Goal: Transaction & Acquisition: Purchase product/service

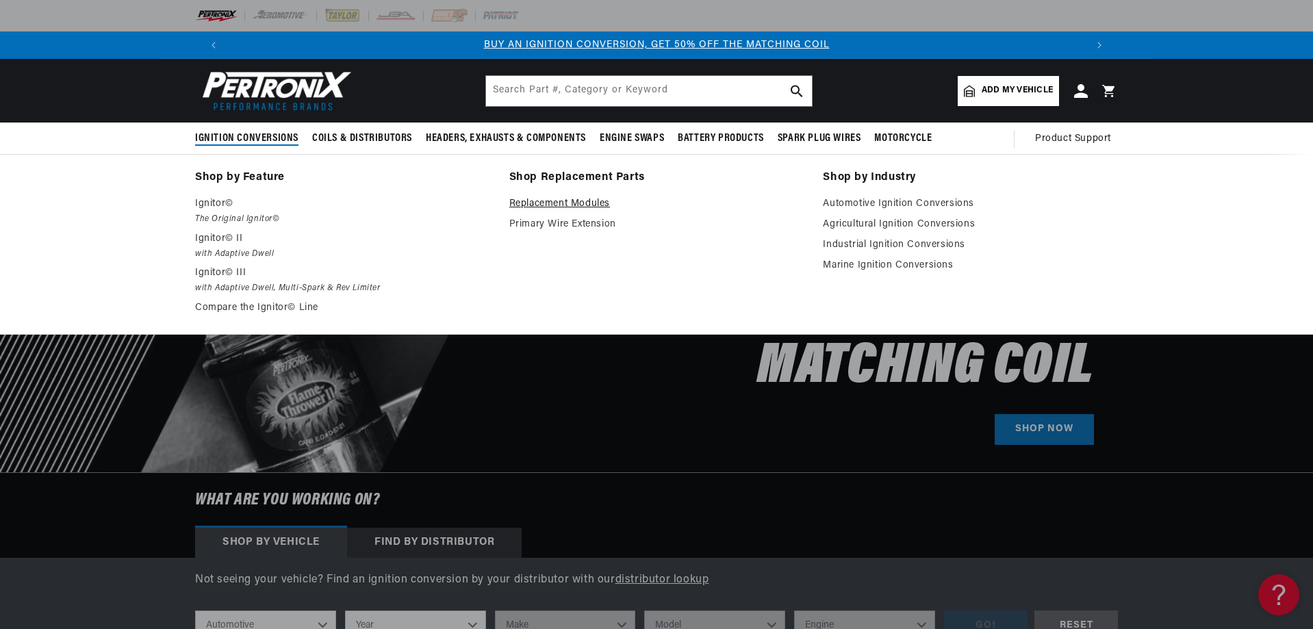
click at [557, 204] on link "Replacement Modules" at bounding box center [656, 204] width 295 height 16
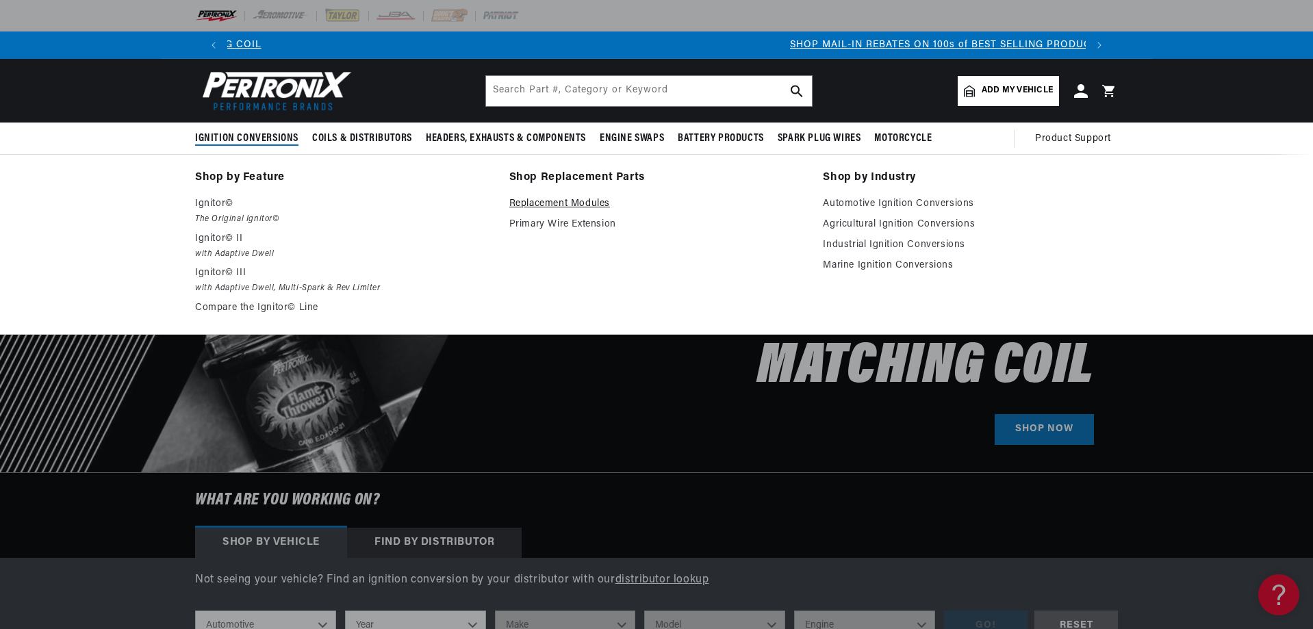
scroll to position [0, 759]
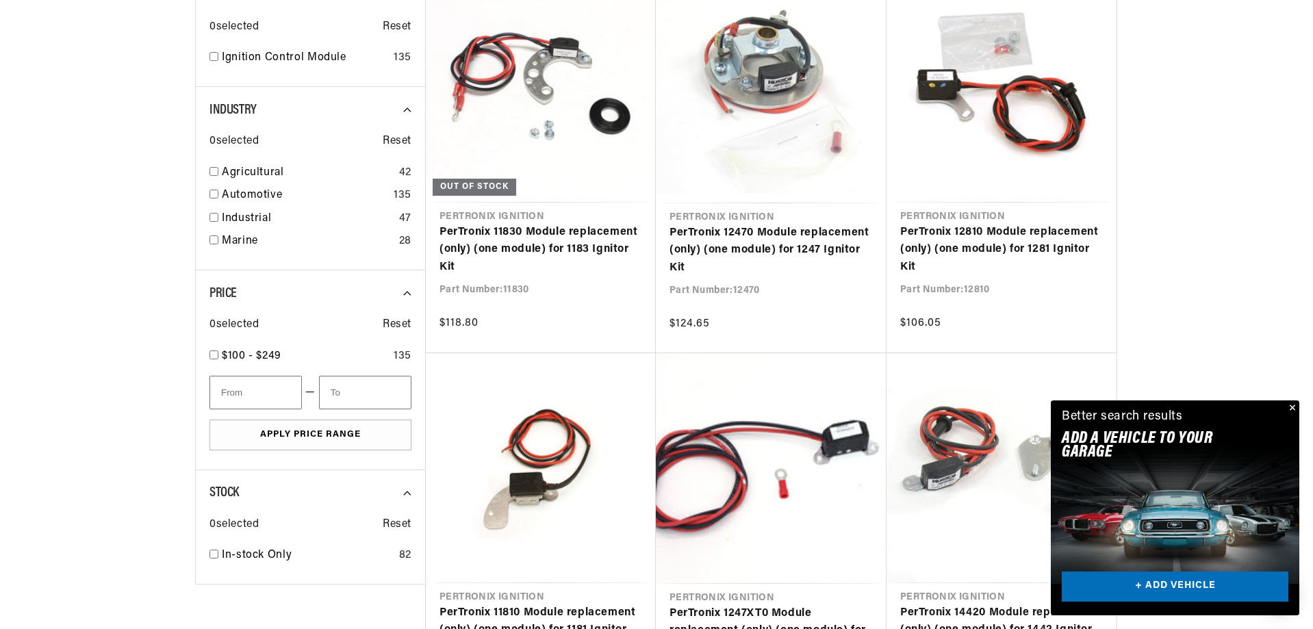
scroll to position [0, 1710]
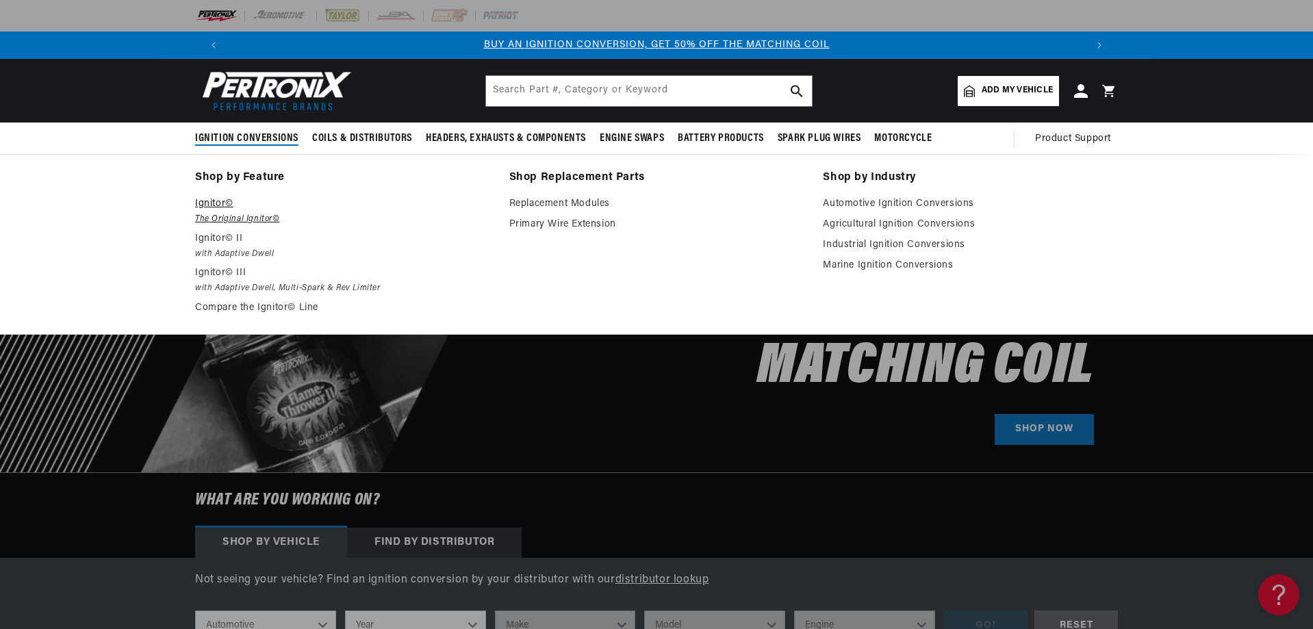
click at [219, 205] on p "Ignitor©" at bounding box center [342, 204] width 295 height 16
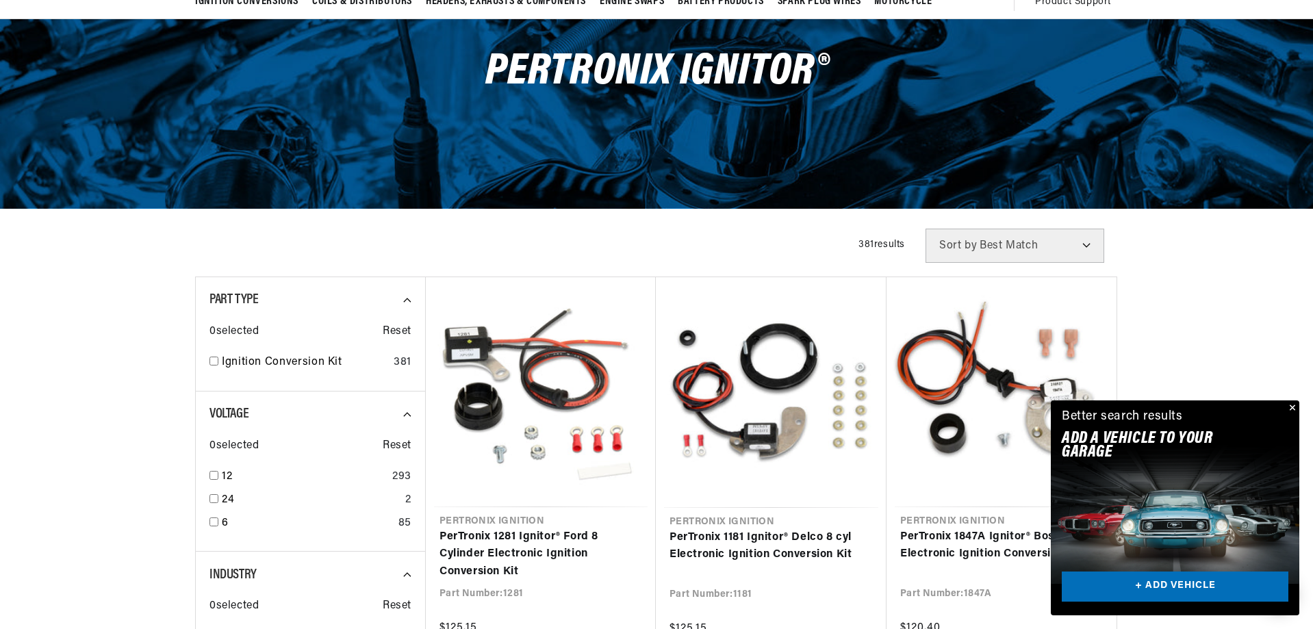
scroll to position [0, 855]
click at [1299, 405] on button "Close" at bounding box center [1291, 408] width 16 height 16
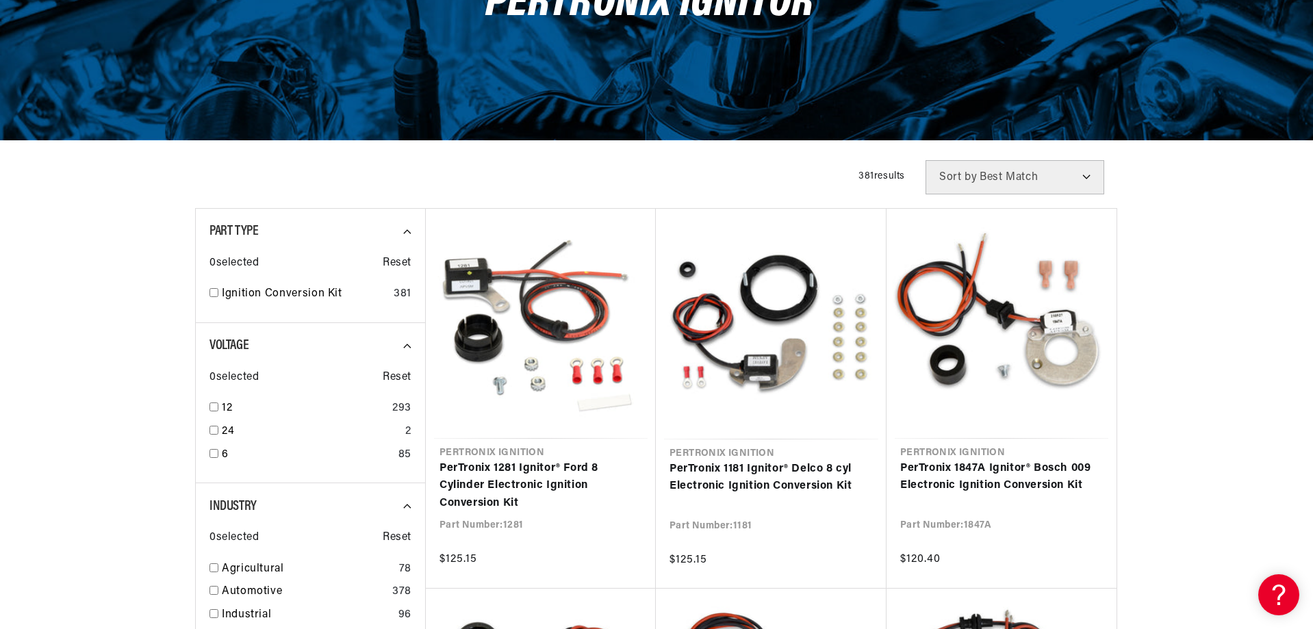
scroll to position [0, 1710]
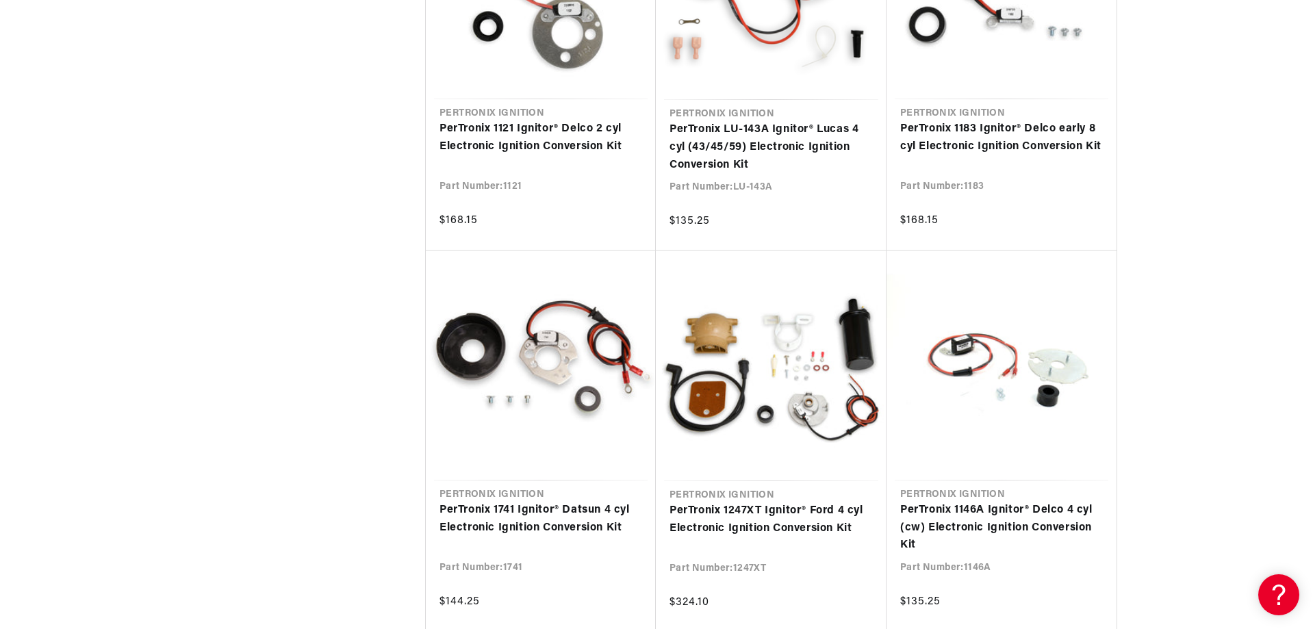
scroll to position [2875, 0]
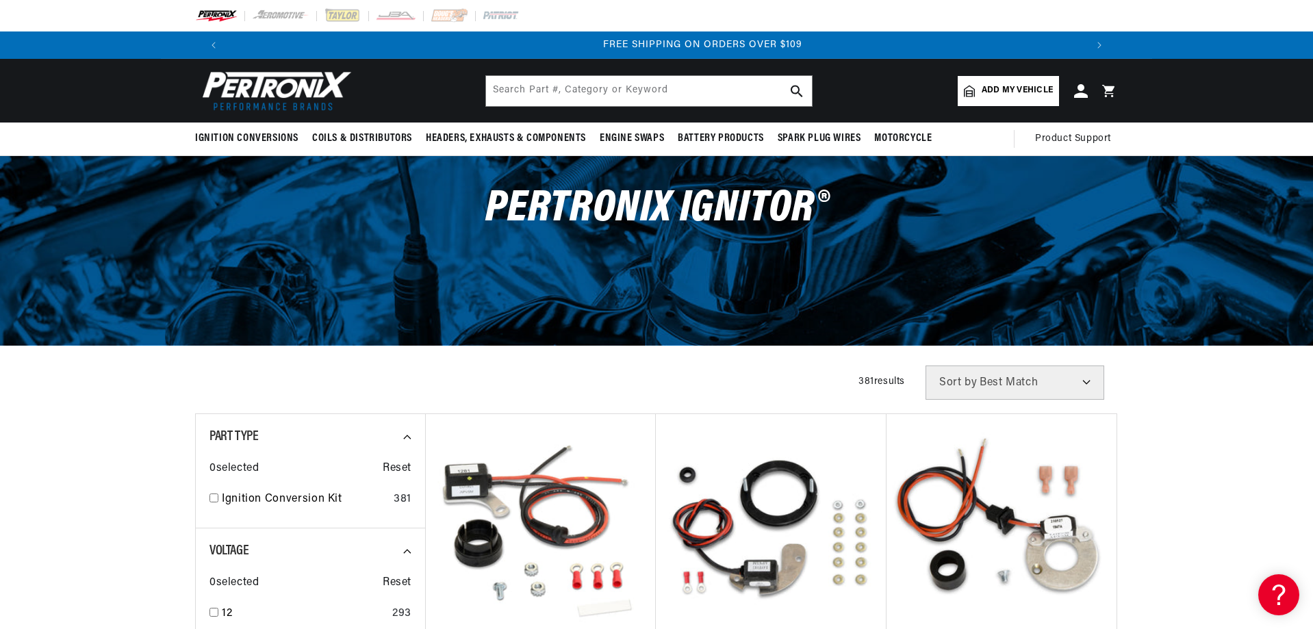
scroll to position [0, 1710]
click at [999, 88] on span "Add my vehicle" at bounding box center [1017, 90] width 71 height 13
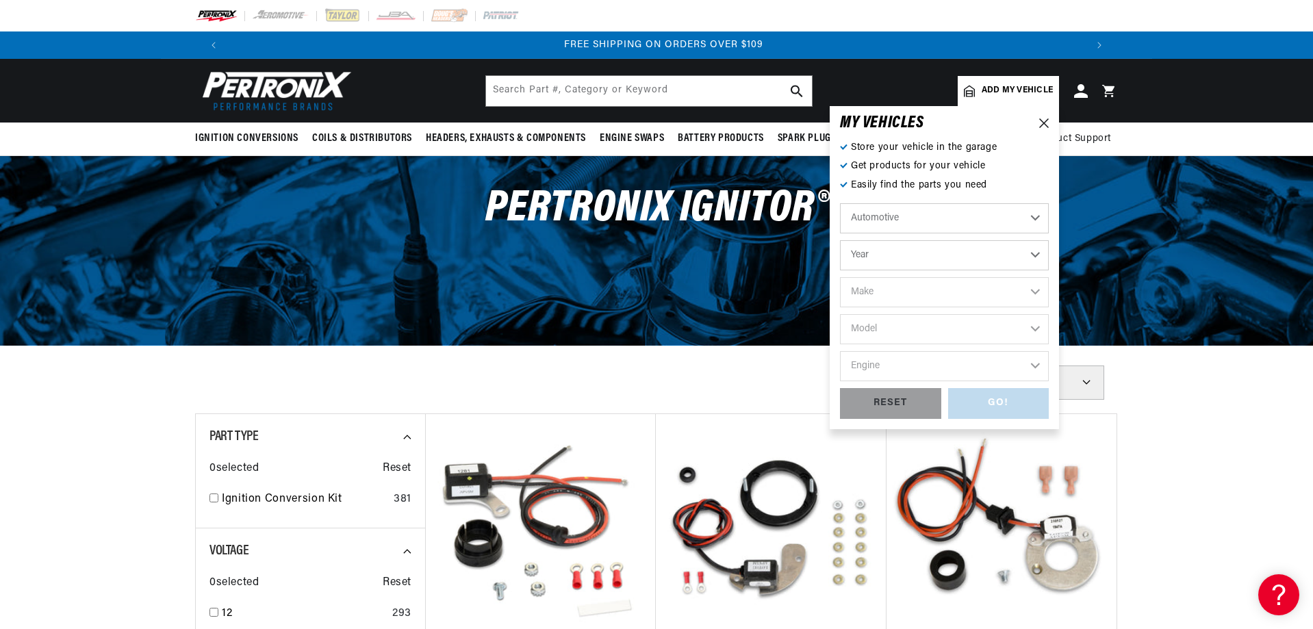
click at [1030, 257] on select "Year 2022 2021 2020 2019 2018 2017 2016 2015 2014 2013 2012 2011 2010 2009 2008…" at bounding box center [944, 255] width 209 height 30
select select "1973"
click at [840, 240] on select "Year 2022 2021 2020 2019 2018 2017 2016 2015 2014 2013 2012 2011 2010 2009 2008…" at bounding box center [944, 255] width 209 height 30
select select "1973"
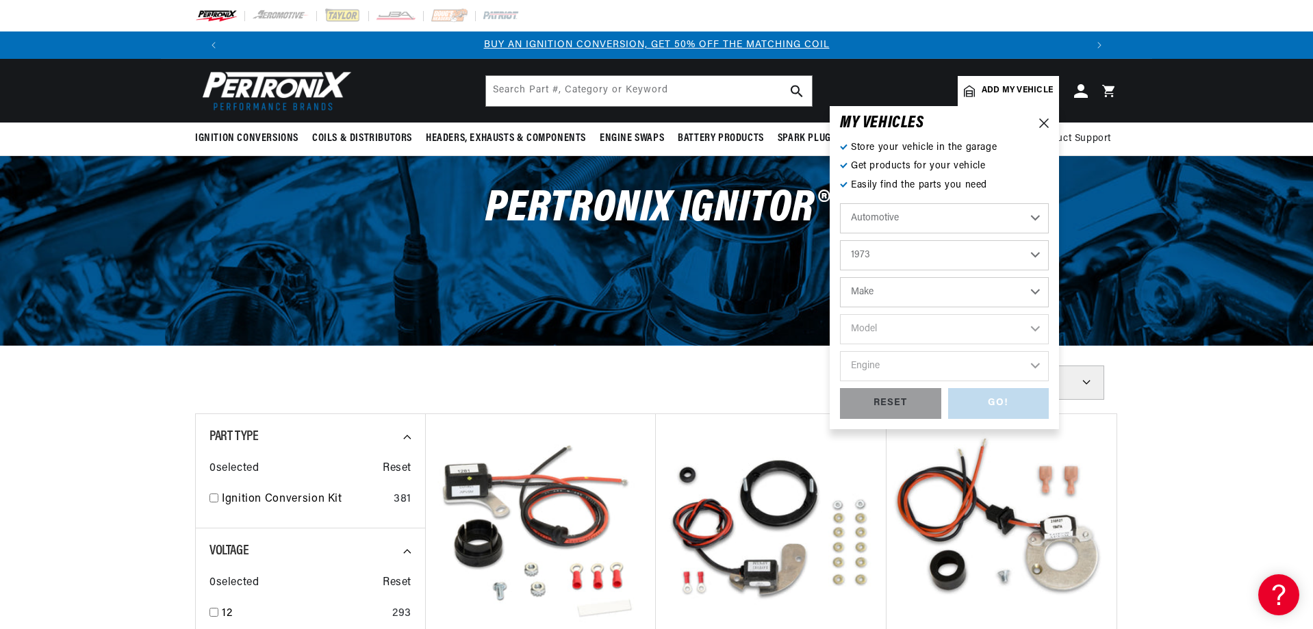
click at [913, 292] on select "Make Alfa Romeo American Motors Aston Martin Audi Austin Avanti Bentley BMW Bui…" at bounding box center [944, 292] width 209 height 30
select select "Volkswagen"
click at [840, 277] on select "Make Alfa Romeo American Motors Aston Martin Audi Austin Avanti Bentley BMW Bui…" at bounding box center [944, 292] width 209 height 30
select select "Volkswagen"
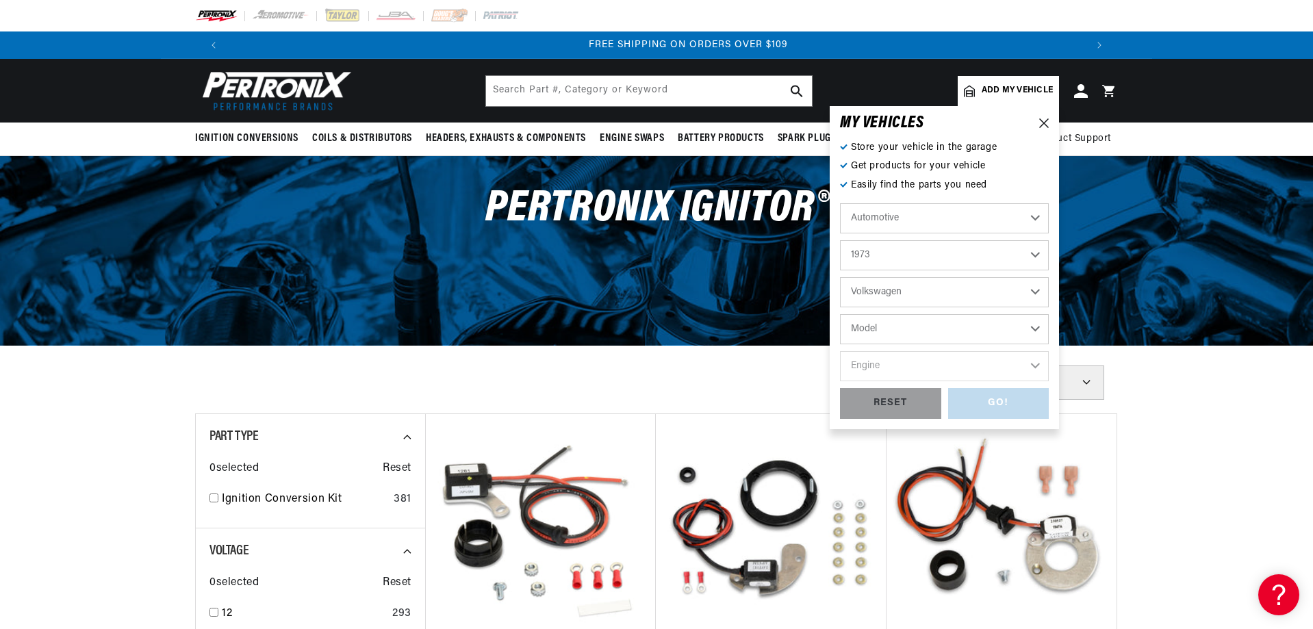
click at [876, 336] on select "Model 412 Beetle Fastback Karmann Ghia Squareback Super Beetle Thing" at bounding box center [944, 329] width 209 height 30
select select "Beetle"
click at [840, 314] on select "Model 412 Beetle Fastback Karmann Ghia Squareback Super Beetle Thing" at bounding box center [944, 329] width 209 height 30
select select "Beetle"
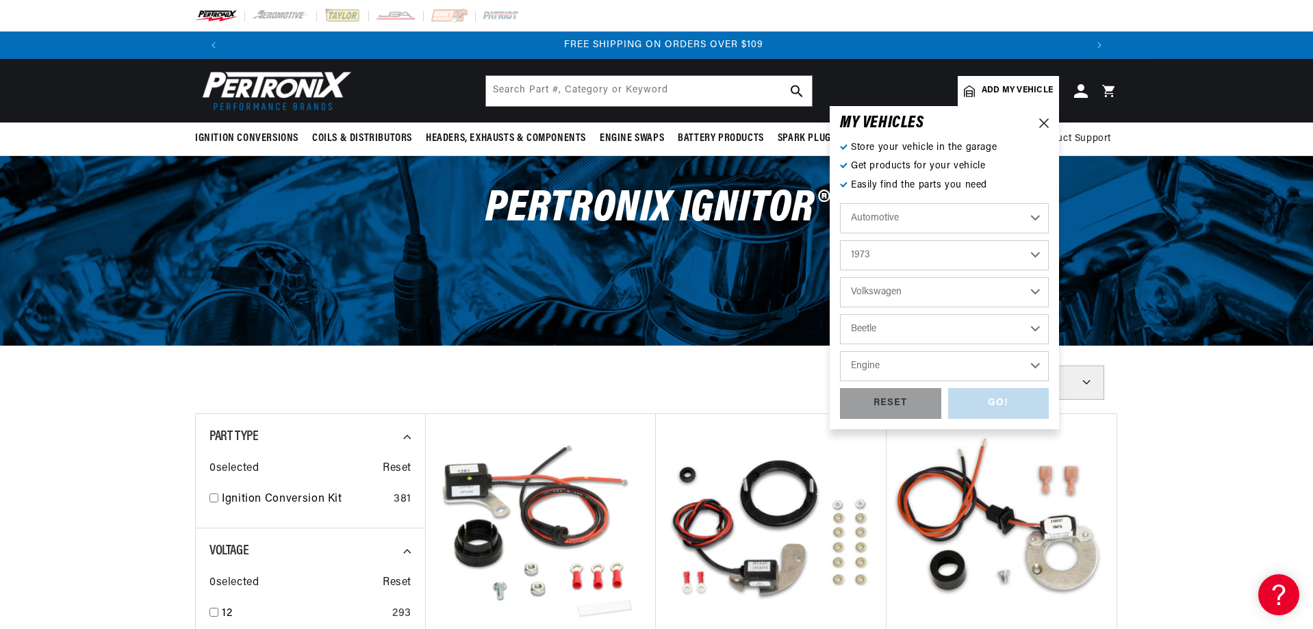
click at [870, 362] on select "Engine 1.5L 1.6L 4" at bounding box center [944, 366] width 209 height 30
select select "1.6L"
click at [840, 351] on select "Engine 1.5L 1.6L 4" at bounding box center [944, 366] width 209 height 30
select select "1.6L"
click at [990, 406] on div "GO!" at bounding box center [998, 403] width 101 height 31
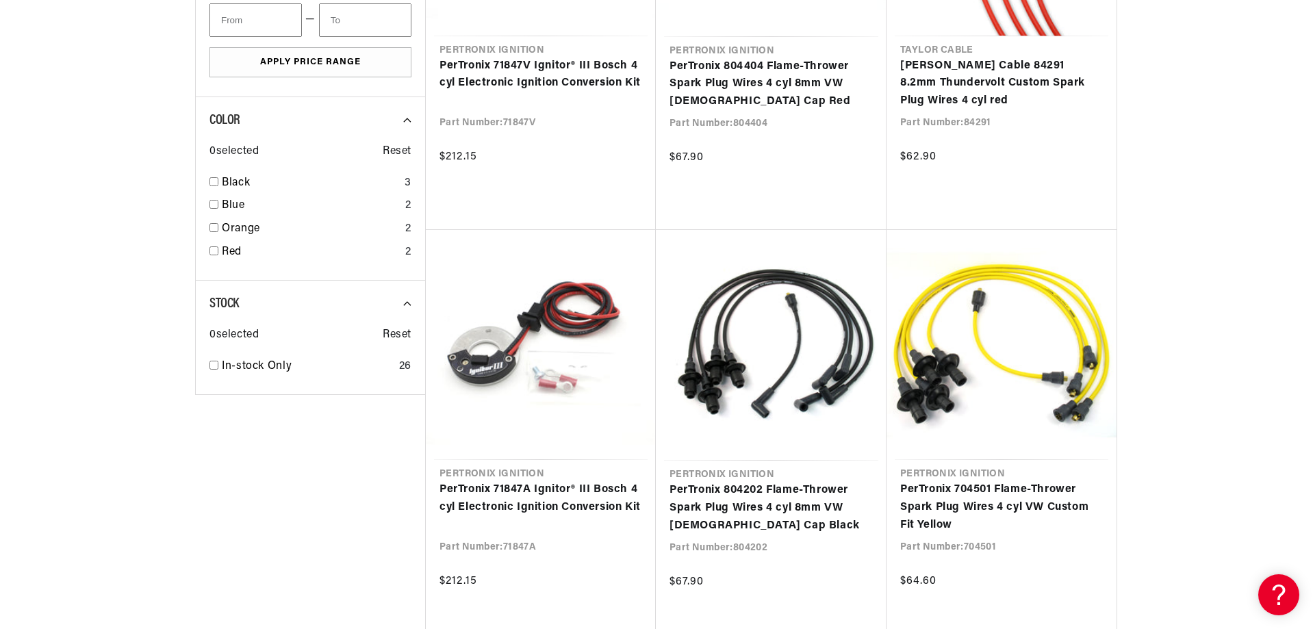
scroll to position [0, 855]
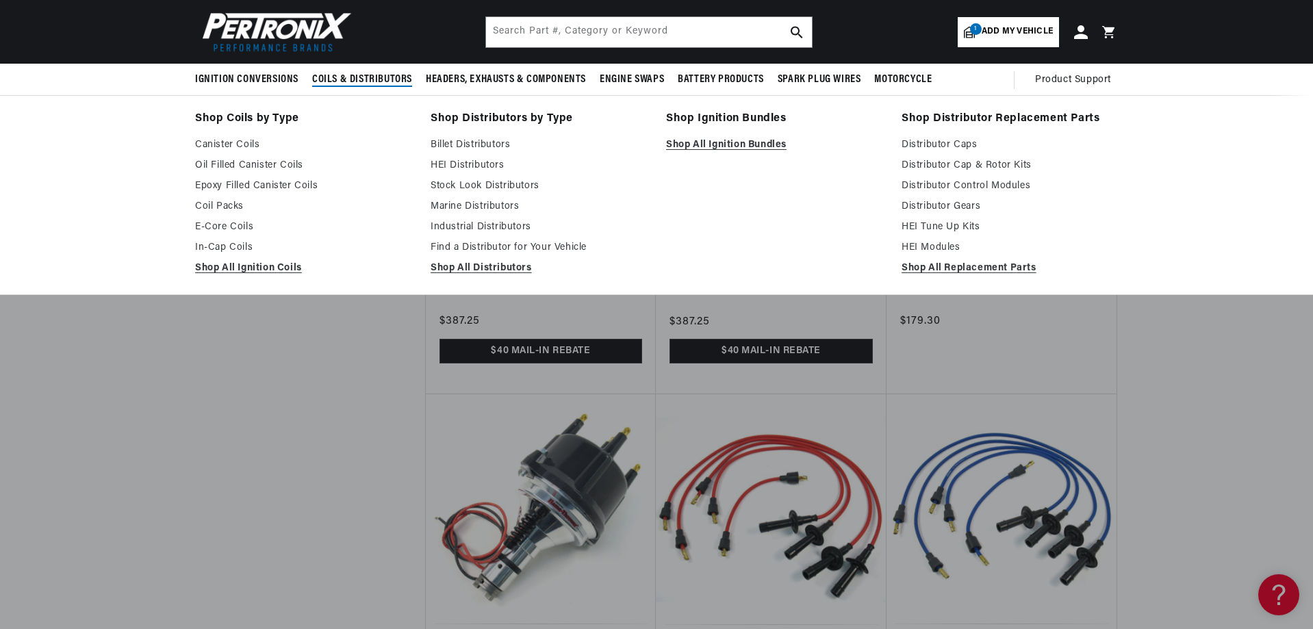
click at [376, 77] on span "Coils & Distributors" at bounding box center [362, 80] width 100 height 14
click at [222, 142] on link "Canister Coils" at bounding box center [303, 145] width 216 height 16
